Goal: Task Accomplishment & Management: Manage account settings

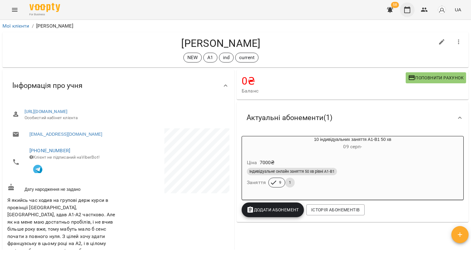
click at [405, 15] on button "button" at bounding box center [407, 9] width 15 height 15
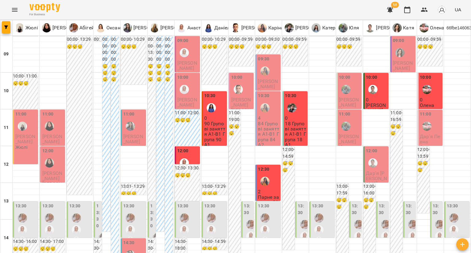
scroll to position [245, 0]
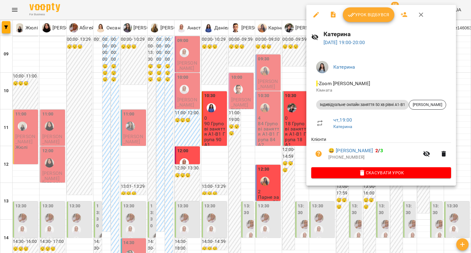
click at [272, 178] on div at bounding box center [235, 126] width 471 height 253
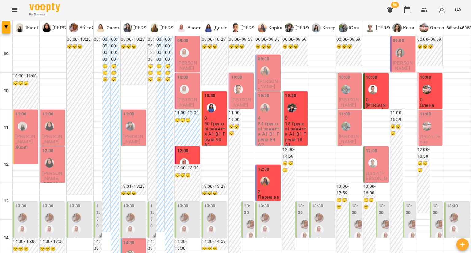
scroll to position [61, 0]
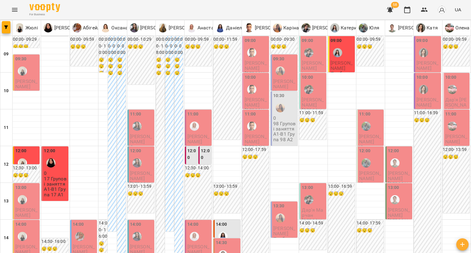
scroll to position [123, 0]
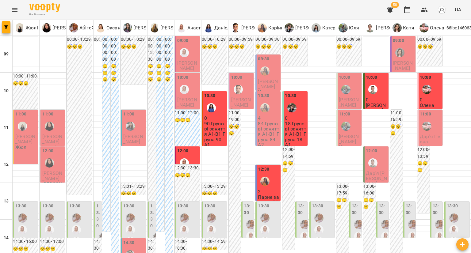
scroll to position [276, 0]
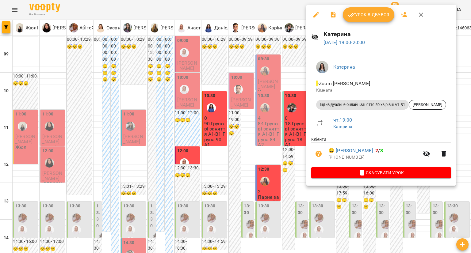
click at [313, 14] on icon "button" at bounding box center [316, 14] width 7 height 7
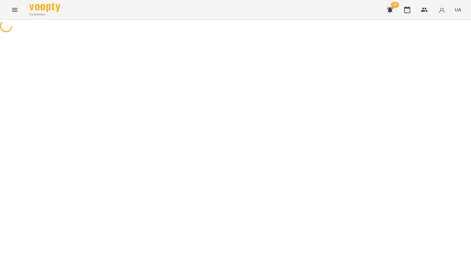
select select "**********"
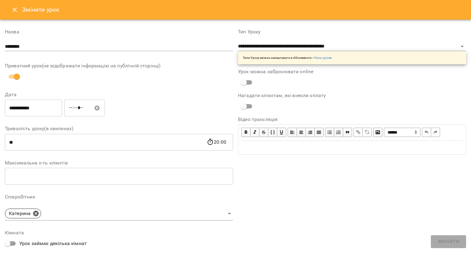
click at [77, 113] on input "*****" at bounding box center [84, 108] width 40 height 17
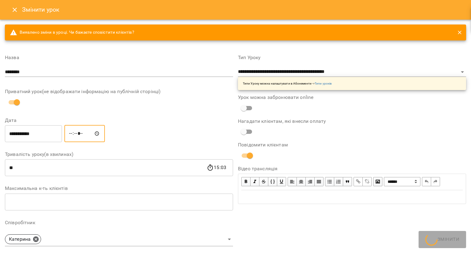
type input "*****"
click at [446, 246] on button "Змінити" at bounding box center [448, 242] width 35 height 13
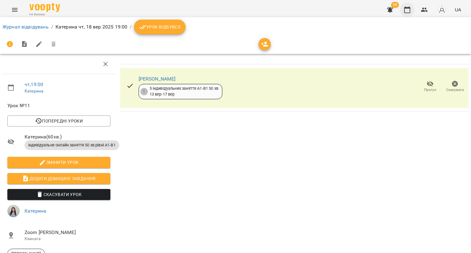
click at [407, 15] on button "button" at bounding box center [407, 9] width 15 height 15
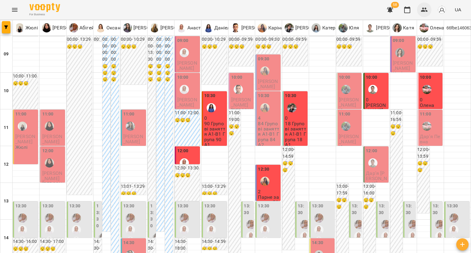
click at [422, 15] on button "button" at bounding box center [424, 9] width 15 height 15
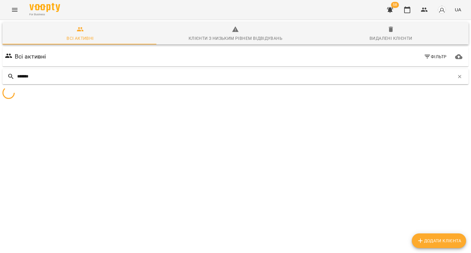
type input "*******"
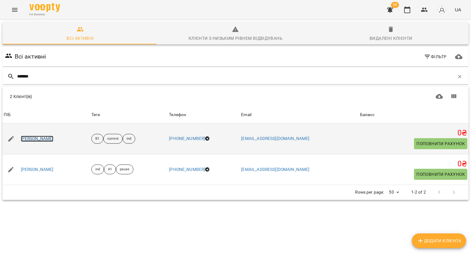
click at [41, 140] on link "[PERSON_NAME]" at bounding box center [37, 139] width 33 height 6
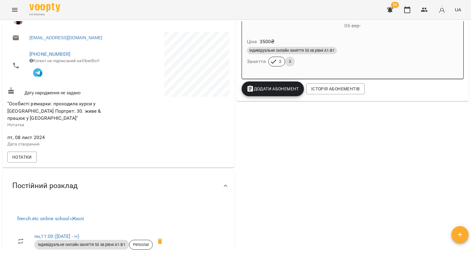
scroll to position [123, 0]
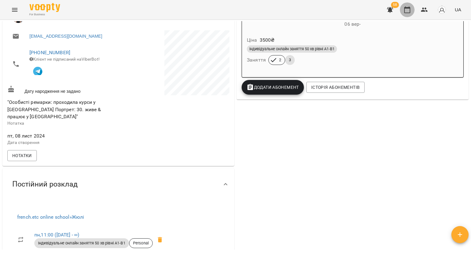
click at [405, 12] on icon "button" at bounding box center [407, 9] width 7 height 7
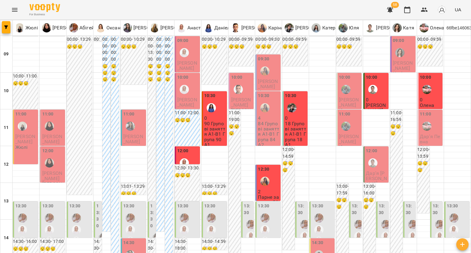
scroll to position [123, 0]
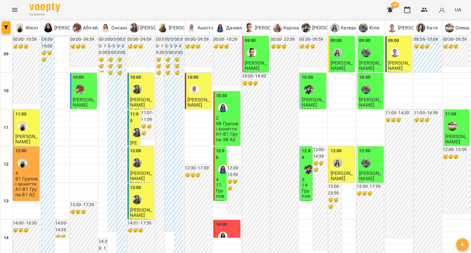
scroll to position [307, 0]
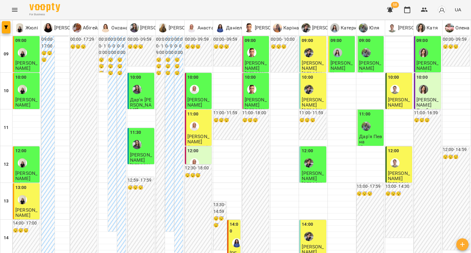
scroll to position [245, 0]
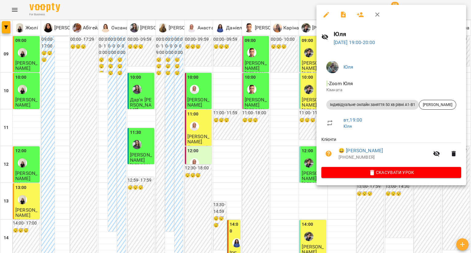
click at [432, 99] on li "Індивідуальне онлайн заняття 50 хв рівні А1-В1 [PERSON_NAME]" at bounding box center [391, 105] width 140 height 15
click at [433, 100] on div "[PERSON_NAME]" at bounding box center [437, 105] width 37 height 10
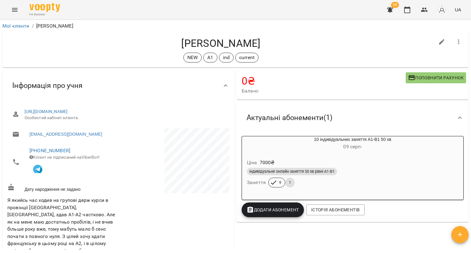
scroll to position [123, 0]
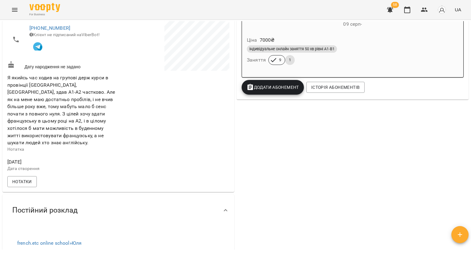
click at [356, 44] on div "Ціна 7000 ₴" at bounding box center [353, 40] width 214 height 11
click at [356, 44] on body "For Business 58 UA Мої клієнти / [PERSON_NAME] [PERSON_NAME] NEW А1 ind current…" at bounding box center [235, 136] width 471 height 273
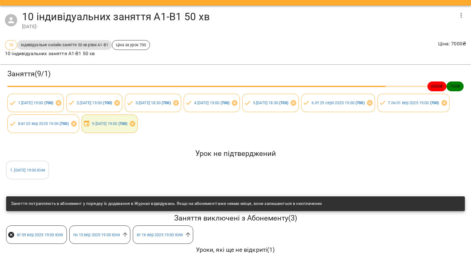
scroll to position [0, 0]
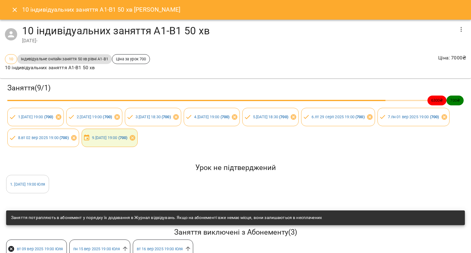
click at [18, 6] on icon "Close" at bounding box center [14, 9] width 7 height 7
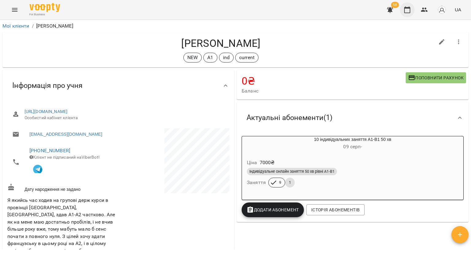
click at [401, 10] on button "button" at bounding box center [407, 9] width 15 height 15
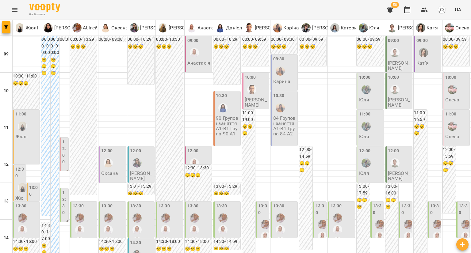
scroll to position [245, 0]
type input "**********"
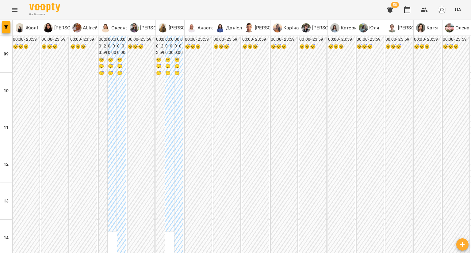
type input "**********"
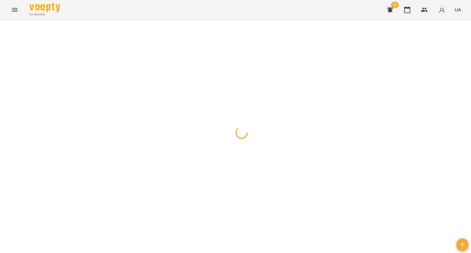
click at [193, 20] on div at bounding box center [235, 20] width 471 height 0
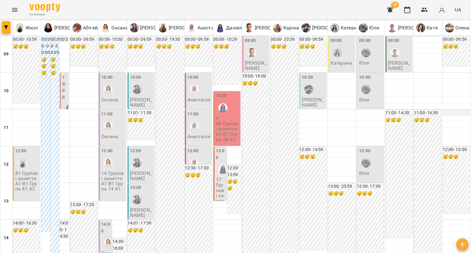
click at [443, 114] on div at bounding box center [457, 113] width 28 height 6
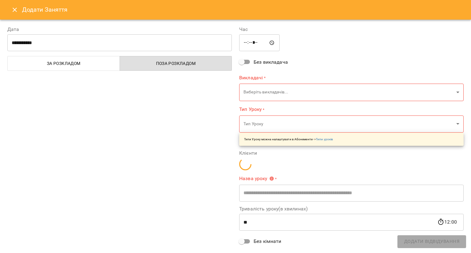
type input "**********"
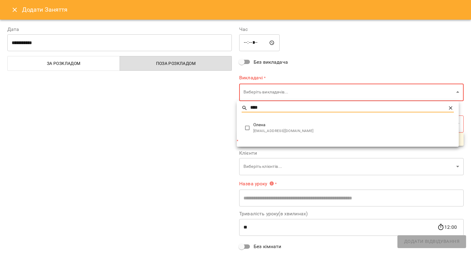
type input "****"
type input "**********"
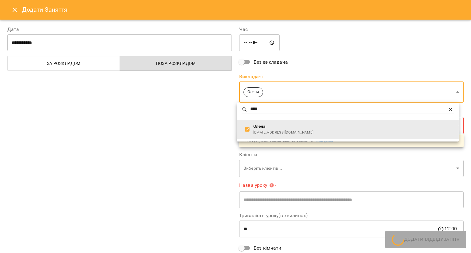
click at [206, 138] on div at bounding box center [235, 126] width 471 height 253
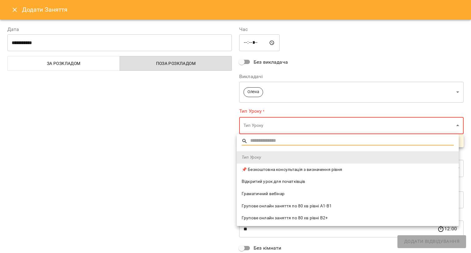
scroll to position [31, 0]
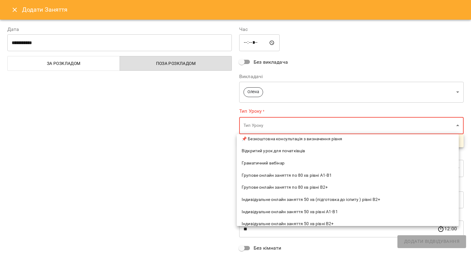
click at [279, 210] on span "Індивідуальне онлайн заняття 50 хв рівні А1-В1" at bounding box center [348, 212] width 212 height 6
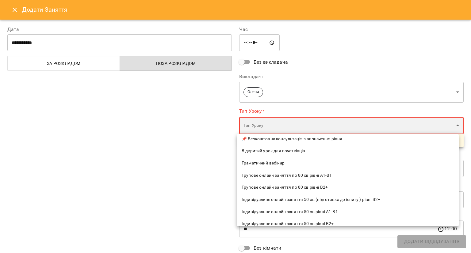
type input "**********"
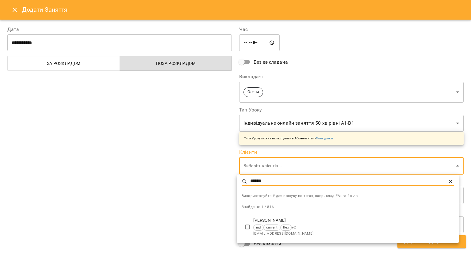
type input "******"
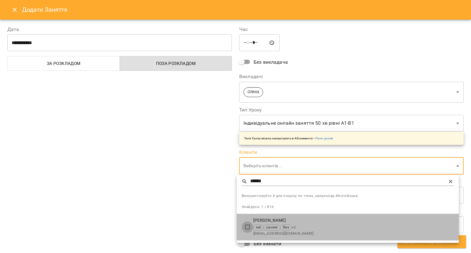
type input "**********"
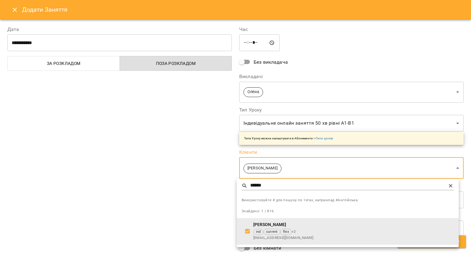
click at [225, 209] on div at bounding box center [235, 126] width 471 height 253
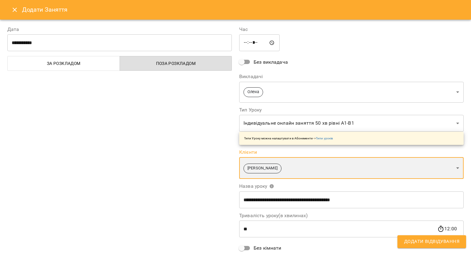
scroll to position [57, 0]
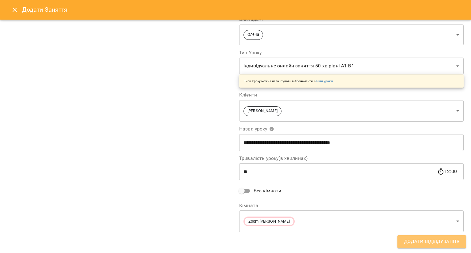
click at [404, 237] on button "Додати Відвідування" at bounding box center [432, 242] width 69 height 13
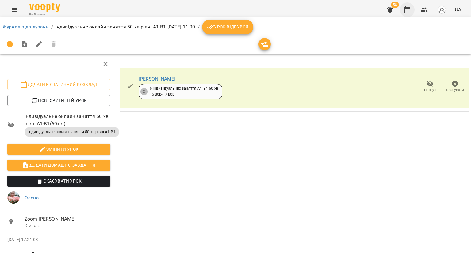
click at [405, 9] on icon "button" at bounding box center [407, 9] width 7 height 7
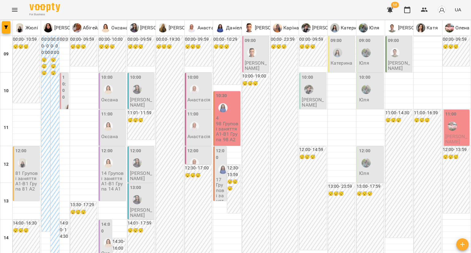
scroll to position [92, 0]
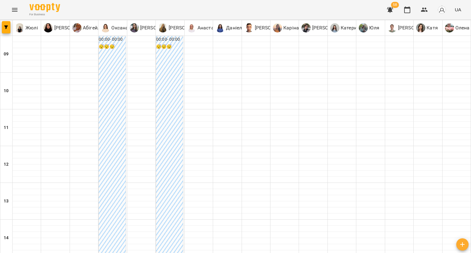
type input "**********"
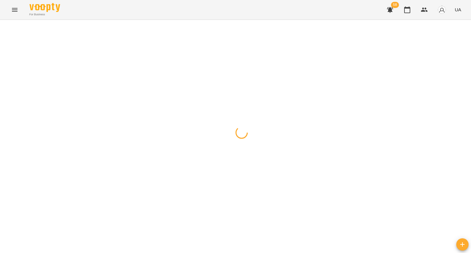
click at [202, 20] on div at bounding box center [235, 20] width 471 height 0
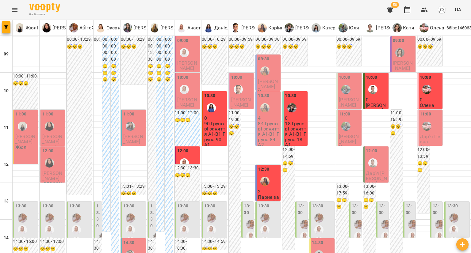
scroll to position [215, 0]
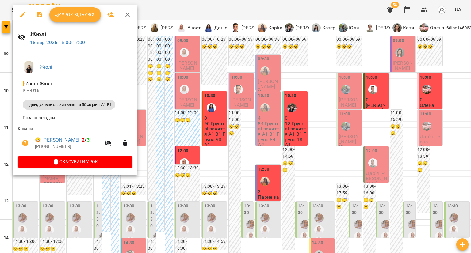
click at [100, 160] on span "Скасувати Урок" at bounding box center [75, 161] width 105 height 7
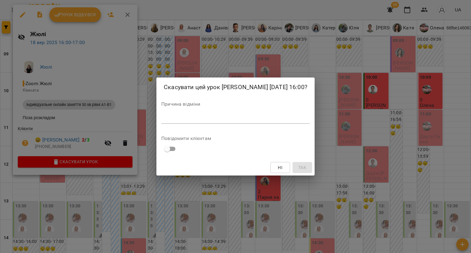
click at [178, 121] on textarea at bounding box center [235, 119] width 148 height 6
click at [298, 170] on span "Так" at bounding box center [302, 167] width 8 height 7
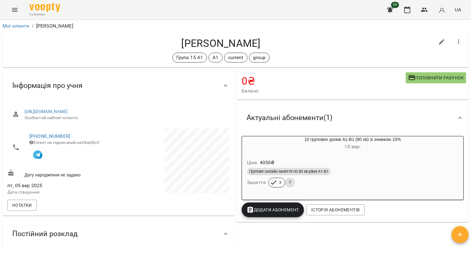
scroll to position [92, 0]
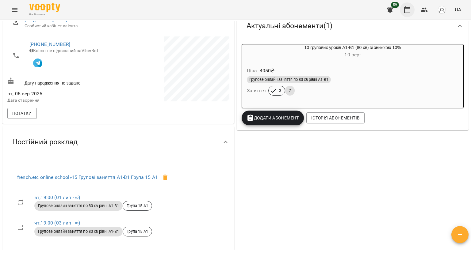
click at [409, 9] on icon "button" at bounding box center [407, 9] width 7 height 7
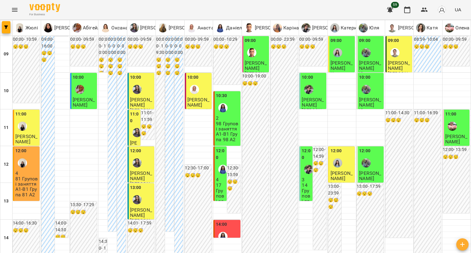
type input "**********"
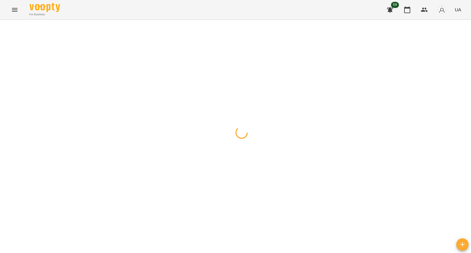
click at [194, 20] on div at bounding box center [235, 20] width 471 height 0
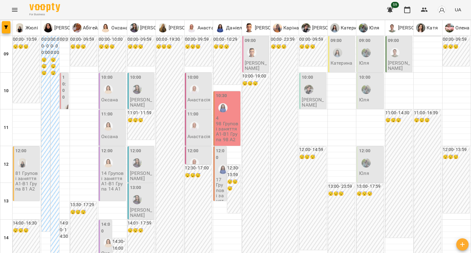
click at [427, 9] on icon "button" at bounding box center [424, 9] width 7 height 7
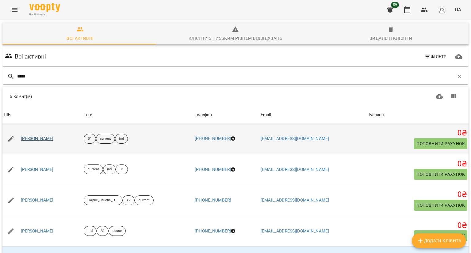
type input "*****"
click at [54, 140] on link "[PERSON_NAME]" at bounding box center [37, 139] width 33 height 6
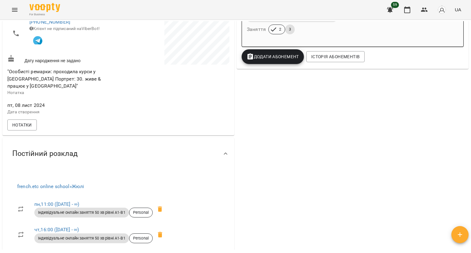
scroll to position [184, 0]
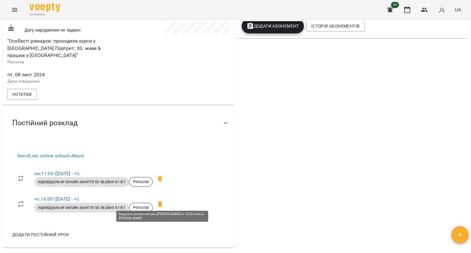
click at [157, 200] on span at bounding box center [160, 204] width 15 height 15
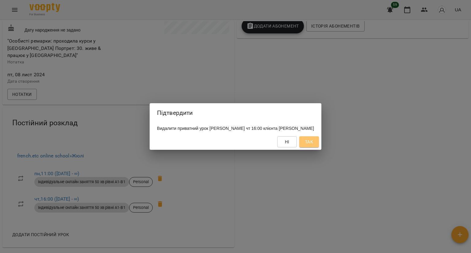
click at [313, 138] on button "Так" at bounding box center [309, 142] width 20 height 11
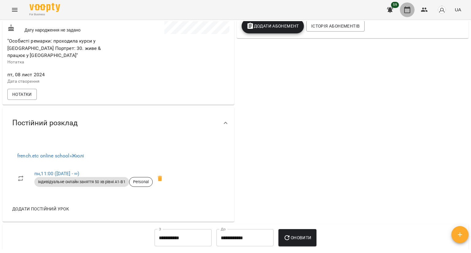
click at [407, 9] on icon "button" at bounding box center [407, 9] width 7 height 7
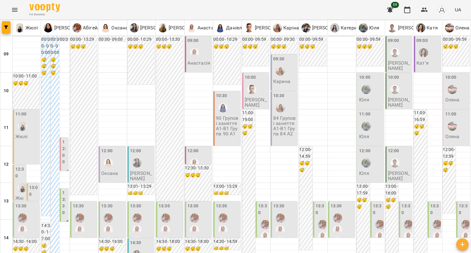
scroll to position [184, 0]
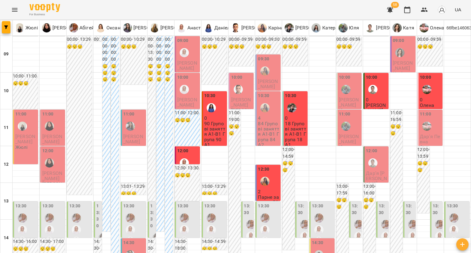
scroll to position [215, 0]
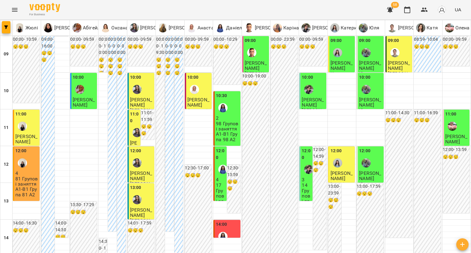
scroll to position [153, 0]
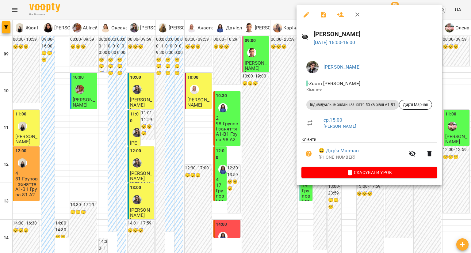
click at [229, 71] on div at bounding box center [235, 126] width 471 height 253
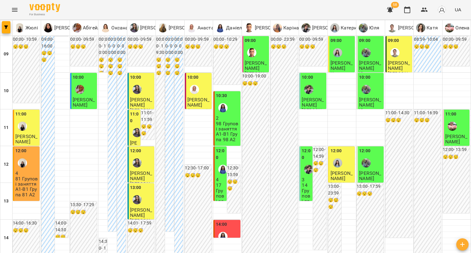
click at [229, 221] on div "14:00" at bounding box center [227, 232] width 23 height 22
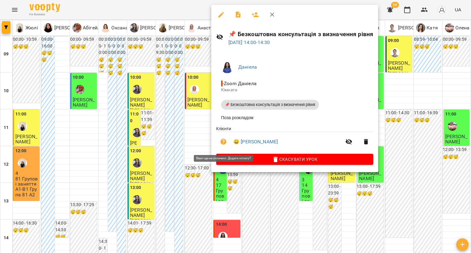
click at [224, 143] on icon "button" at bounding box center [224, 142] width 6 height 6
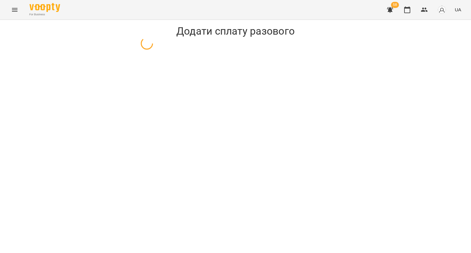
select select "**********"
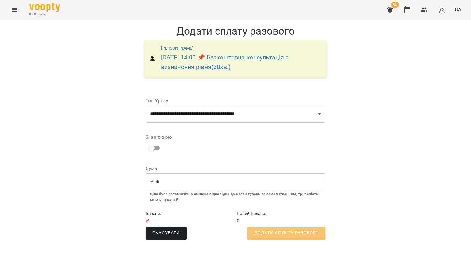
click at [285, 232] on span "Додати сплату разового" at bounding box center [286, 233] width 64 height 8
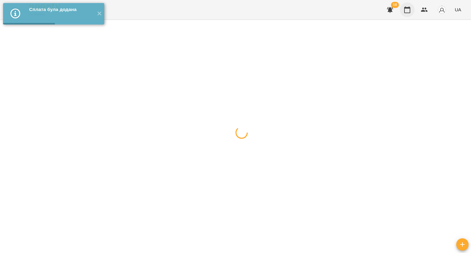
click at [407, 5] on button "button" at bounding box center [407, 9] width 15 height 15
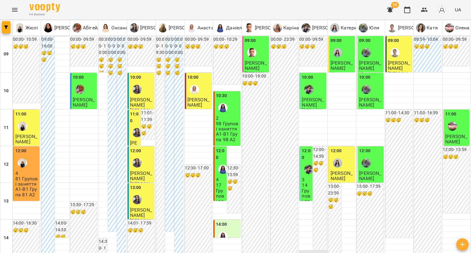
scroll to position [215, 0]
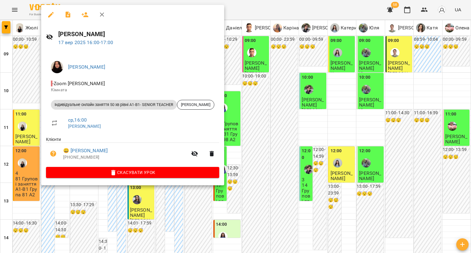
click at [50, 14] on icon "button" at bounding box center [50, 14] width 7 height 7
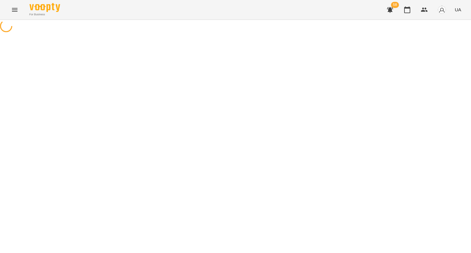
select select "**********"
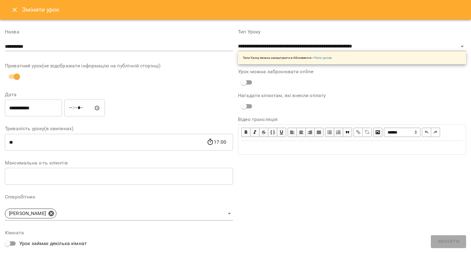
click at [9, 10] on button "Close" at bounding box center [14, 9] width 15 height 15
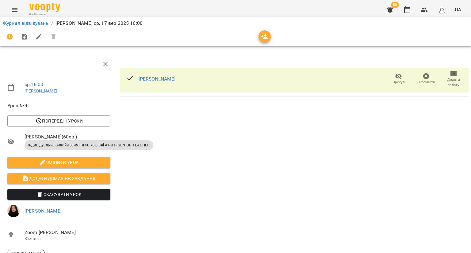
click at [416, 78] on span "Скасувати" at bounding box center [426, 79] width 20 height 12
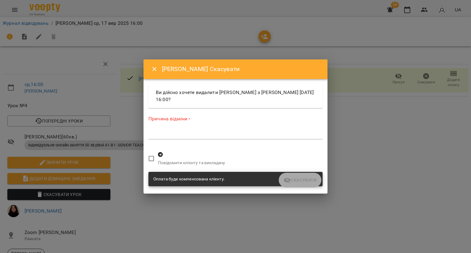
click at [178, 136] on textarea at bounding box center [235, 135] width 174 height 6
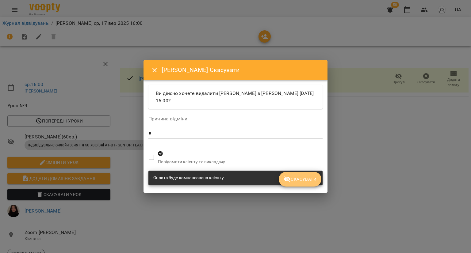
drag, startPoint x: 288, startPoint y: 179, endPoint x: 302, endPoint y: 159, distance: 25.0
click at [289, 179] on icon "submit" at bounding box center [287, 179] width 7 height 7
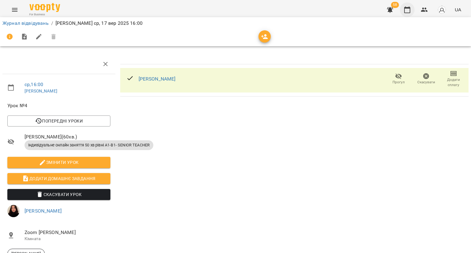
click at [406, 9] on icon "button" at bounding box center [407, 9] width 7 height 7
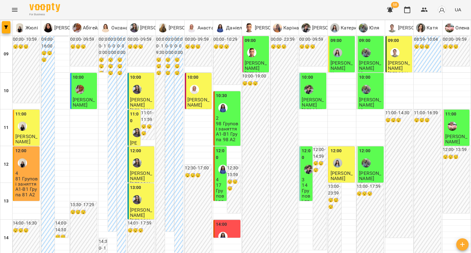
scroll to position [153, 0]
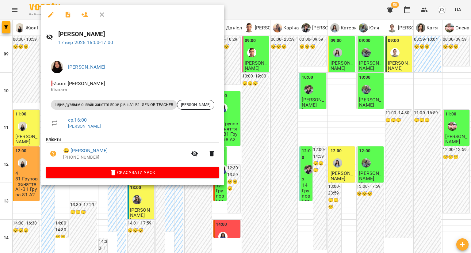
click at [53, 18] on icon "button" at bounding box center [50, 14] width 7 height 7
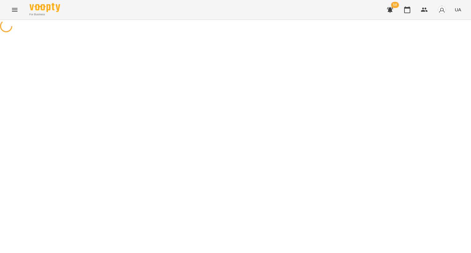
select select "**********"
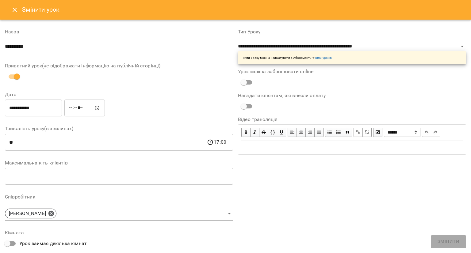
click at [11, 8] on icon "Close" at bounding box center [14, 9] width 7 height 7
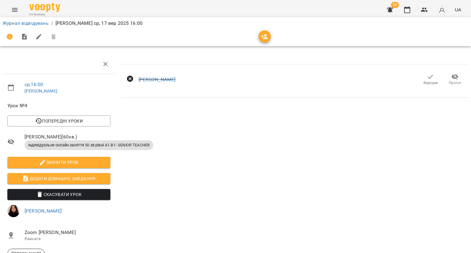
click at [427, 77] on icon "button" at bounding box center [430, 76] width 7 height 7
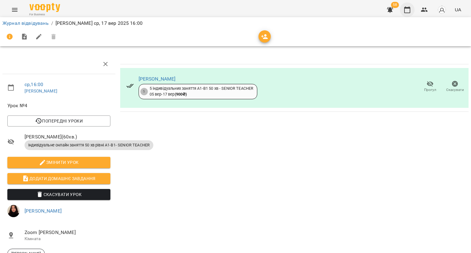
click at [406, 13] on icon "button" at bounding box center [407, 9] width 6 height 7
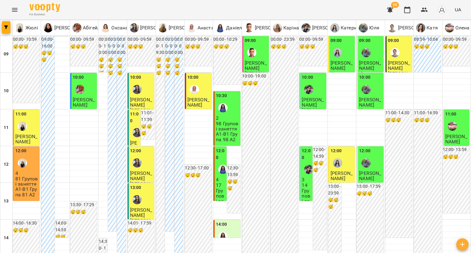
scroll to position [215, 0]
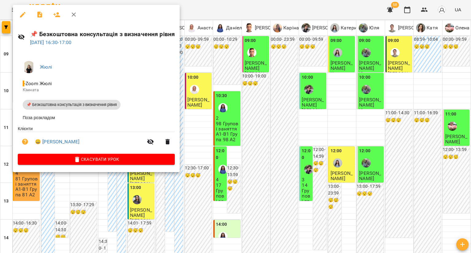
click at [25, 145] on icon "button" at bounding box center [25, 142] width 6 height 6
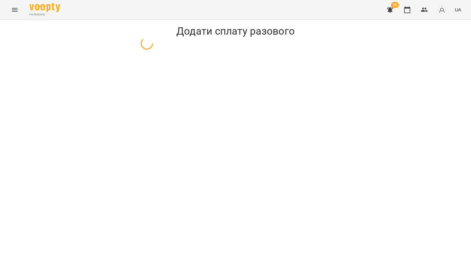
select select "**********"
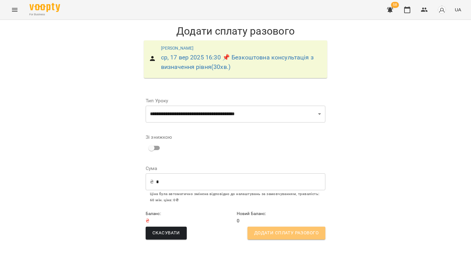
drag, startPoint x: 265, startPoint y: 232, endPoint x: 274, endPoint y: 181, distance: 51.3
click at [264, 232] on span "Додати сплату разового" at bounding box center [286, 233] width 64 height 8
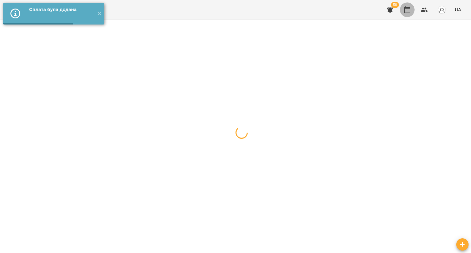
click at [408, 6] on button "button" at bounding box center [407, 9] width 15 height 15
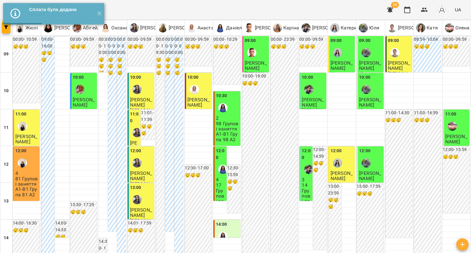
scroll to position [153, 0]
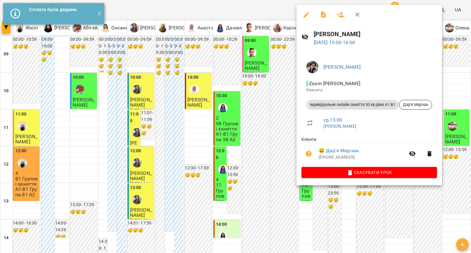
click at [304, 15] on icon "button" at bounding box center [306, 14] width 7 height 7
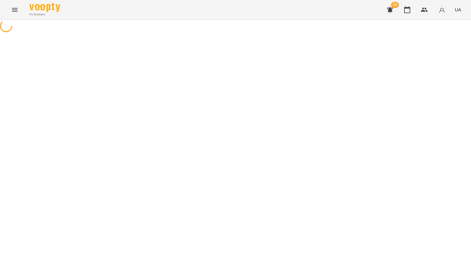
select select "**********"
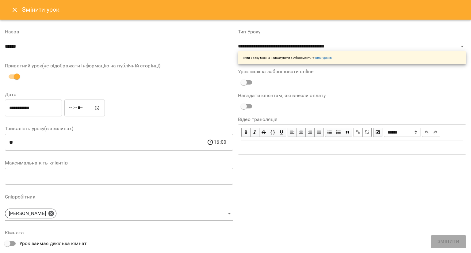
click at [17, 12] on icon "Close" at bounding box center [14, 9] width 7 height 7
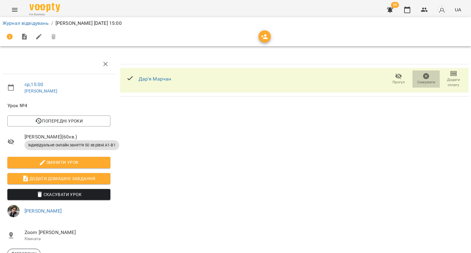
click at [423, 76] on icon "button" at bounding box center [426, 76] width 6 height 6
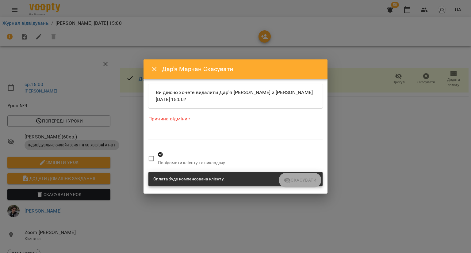
click at [175, 135] on textarea at bounding box center [235, 135] width 174 height 6
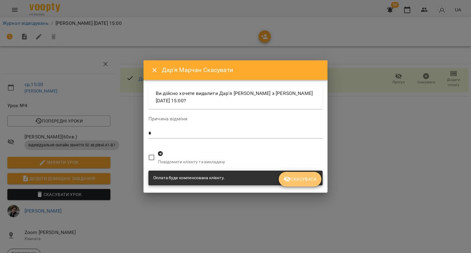
click at [287, 178] on icon "submit" at bounding box center [287, 179] width 7 height 7
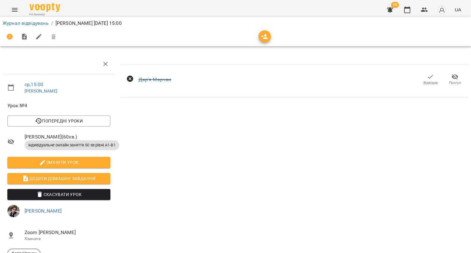
click at [424, 82] on span "Відвідав" at bounding box center [431, 82] width 14 height 5
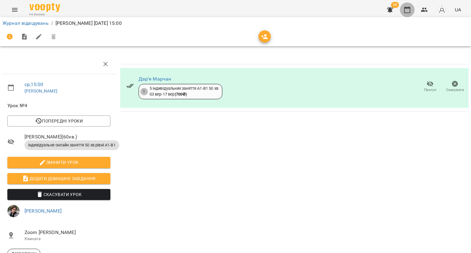
click at [409, 6] on button "button" at bounding box center [407, 9] width 15 height 15
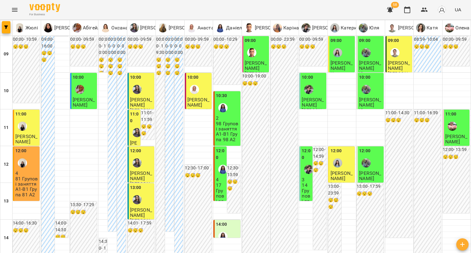
scroll to position [215, 0]
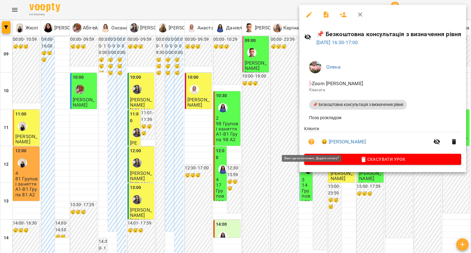
click at [312, 142] on icon "button" at bounding box center [312, 142] width 6 height 6
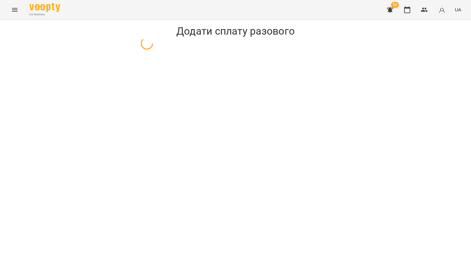
select select "**********"
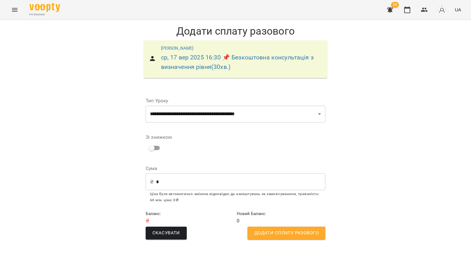
click at [284, 233] on span "Додати сплату разового" at bounding box center [286, 233] width 64 height 8
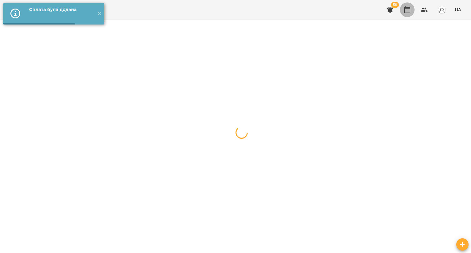
click at [410, 14] on button "button" at bounding box center [407, 9] width 15 height 15
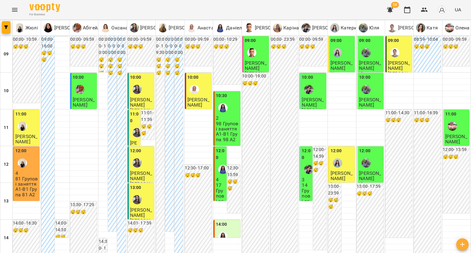
scroll to position [245, 0]
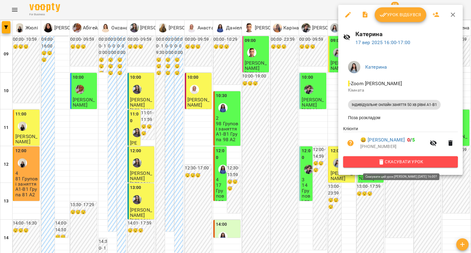
click at [351, 166] on span "Скасувати Урок" at bounding box center [400, 161] width 105 height 7
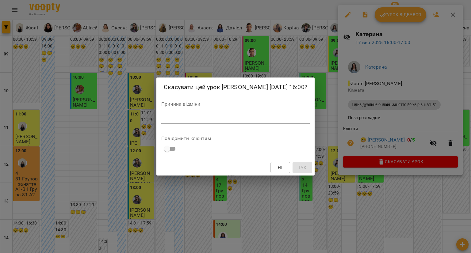
click at [299, 119] on textarea at bounding box center [235, 119] width 148 height 6
click at [301, 167] on span "Так" at bounding box center [302, 167] width 8 height 7
